Goal: Information Seeking & Learning: Learn about a topic

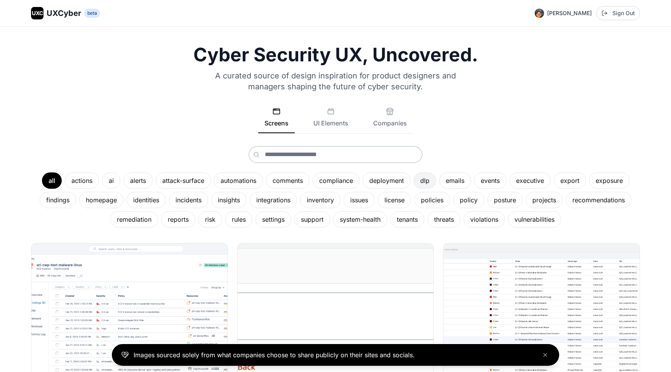
click at [426, 176] on div "dlp" at bounding box center [425, 180] width 23 height 16
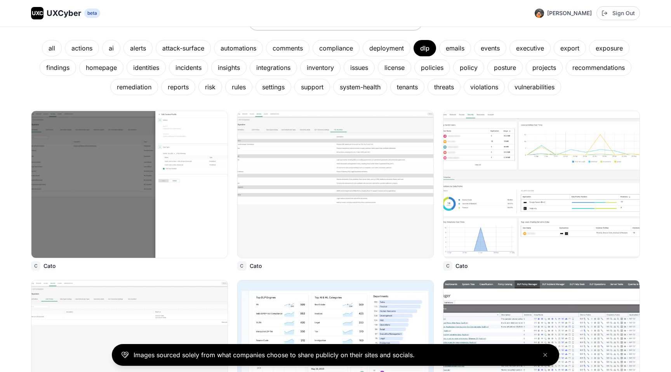
scroll to position [130, 0]
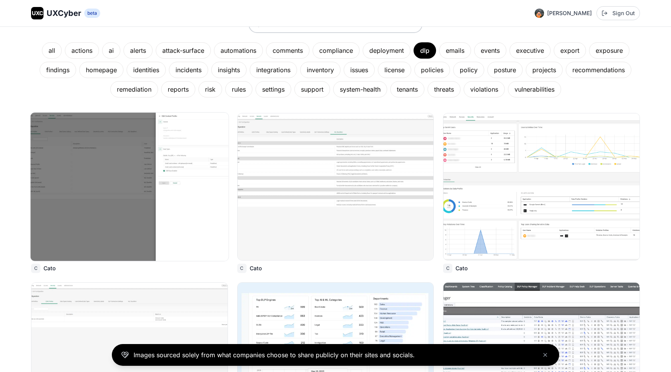
click at [200, 194] on img at bounding box center [129, 187] width 198 height 148
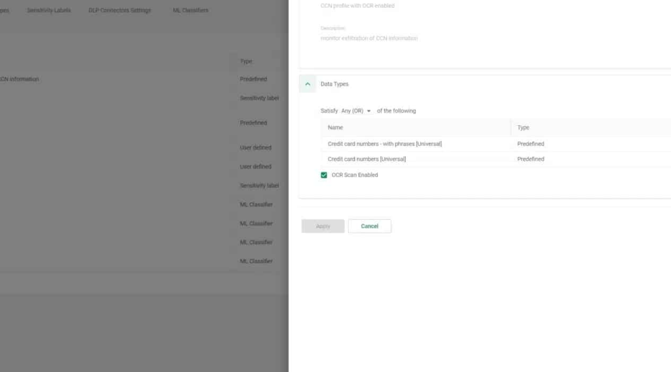
click at [453, 171] on img at bounding box center [336, 201] width 474 height 267
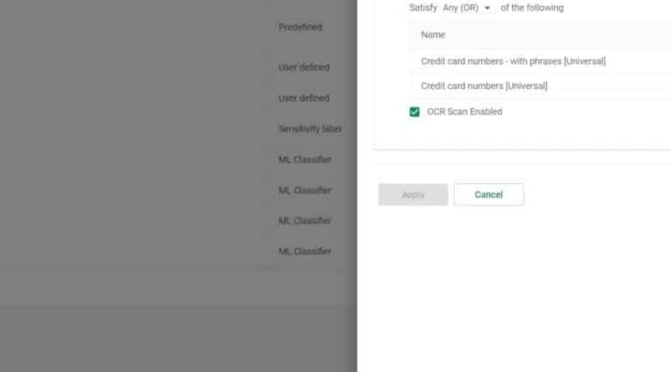
click at [453, 171] on img at bounding box center [335, 192] width 768 height 432
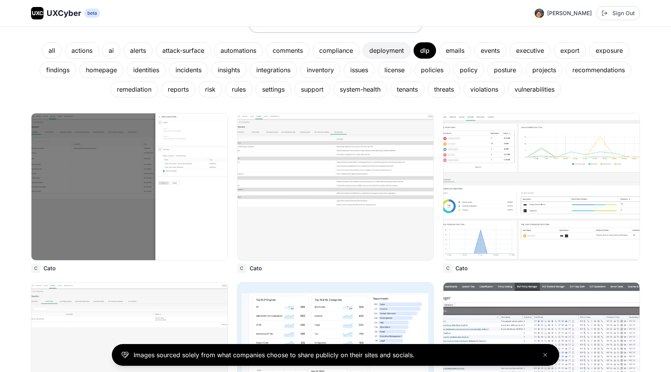
scroll to position [0, 0]
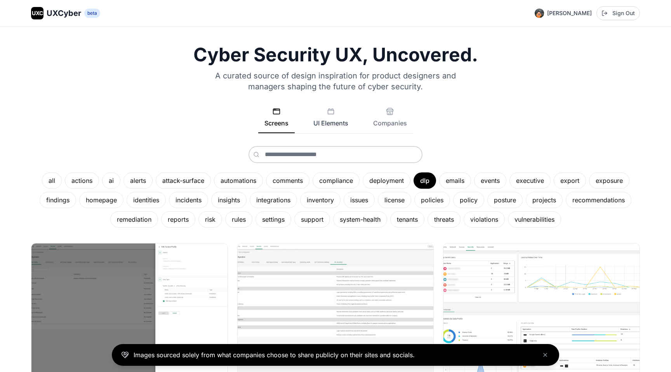
click at [342, 109] on button "UI Elements" at bounding box center [330, 121] width 47 height 26
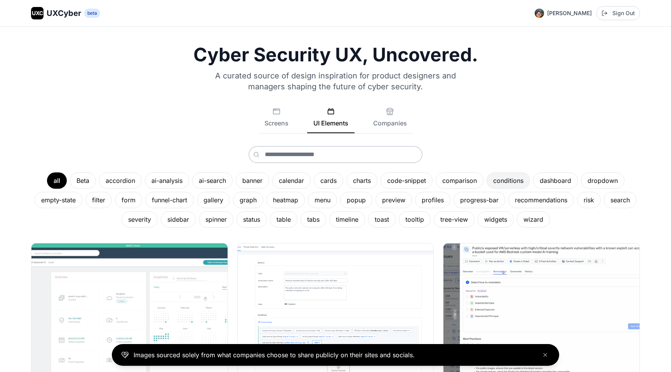
click at [519, 180] on div "conditions" at bounding box center [509, 180] width 44 height 16
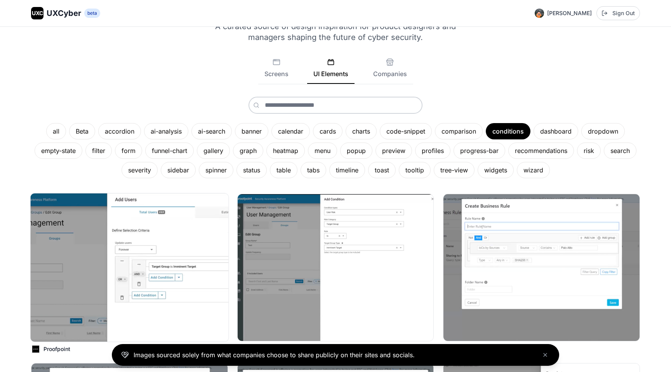
scroll to position [58, 0]
